Goal: Task Accomplishment & Management: Manage account settings

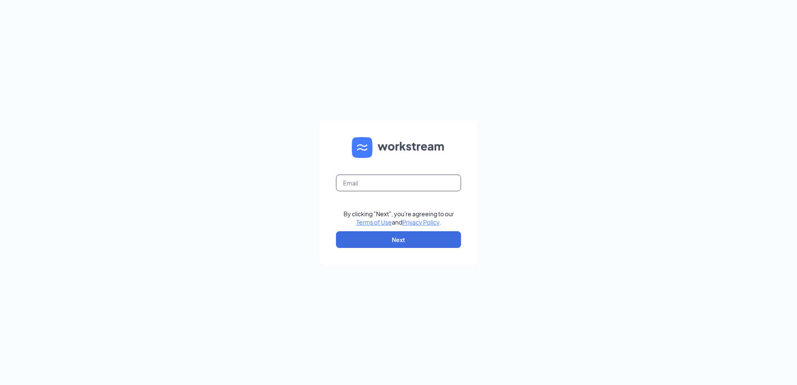
click at [383, 181] on input "text" at bounding box center [398, 183] width 125 height 17
type input "[EMAIL_ADDRESS][DOMAIN_NAME]"
click at [397, 242] on button "Next" at bounding box center [398, 239] width 125 height 17
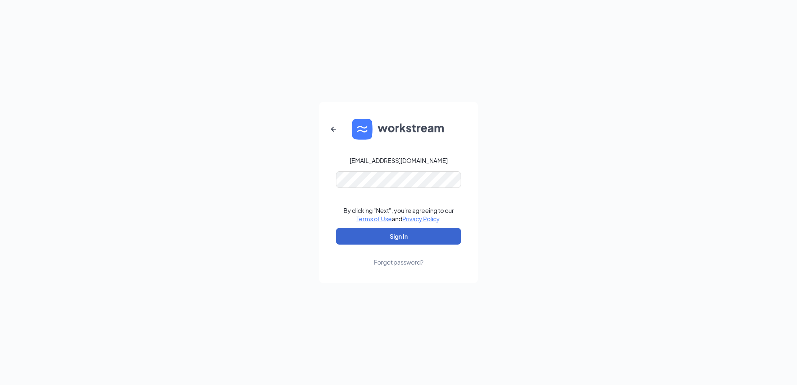
click at [405, 237] on button "Sign In" at bounding box center [398, 236] width 125 height 17
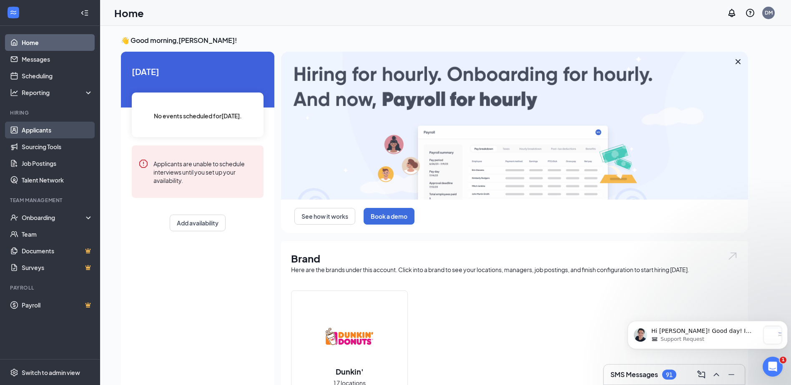
click at [40, 131] on link "Applicants" at bounding box center [57, 130] width 71 height 17
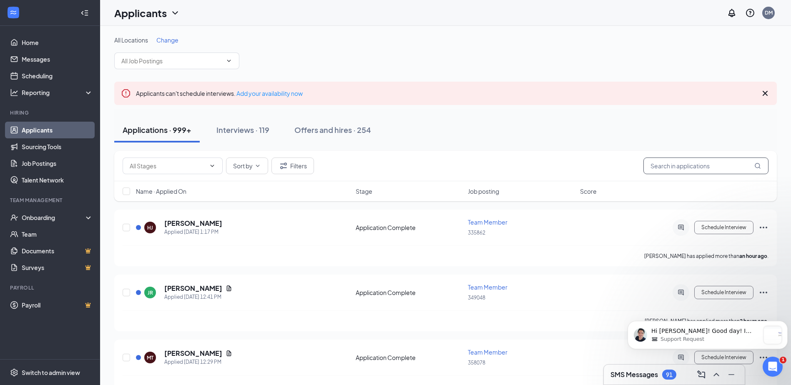
click at [672, 168] on input "text" at bounding box center [706, 166] width 125 height 17
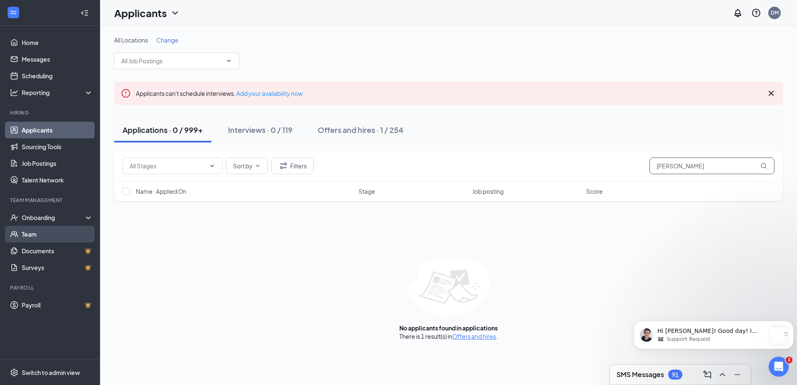
type input "[PERSON_NAME]"
click at [36, 232] on link "Team" at bounding box center [57, 234] width 71 height 17
